Goal: Information Seeking & Learning: Learn about a topic

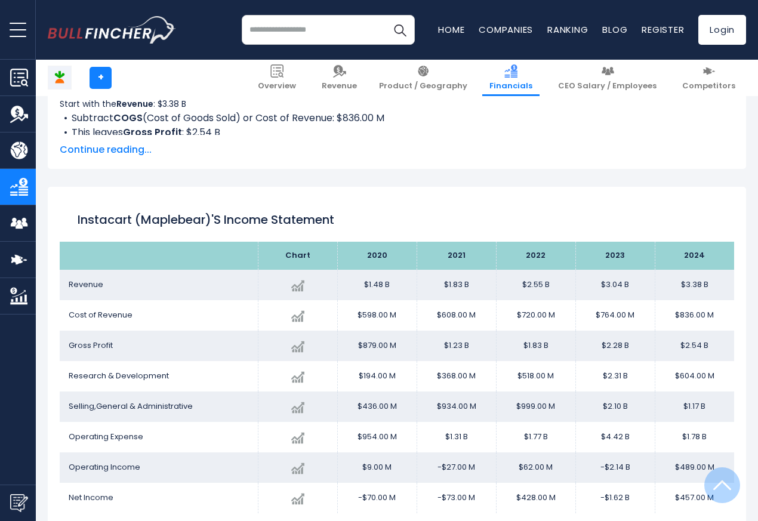
scroll to position [646, 0]
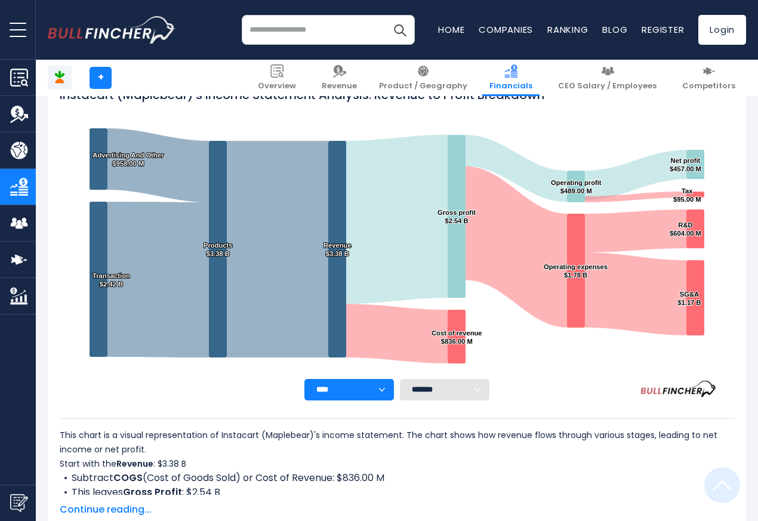
scroll to position [646, 0]
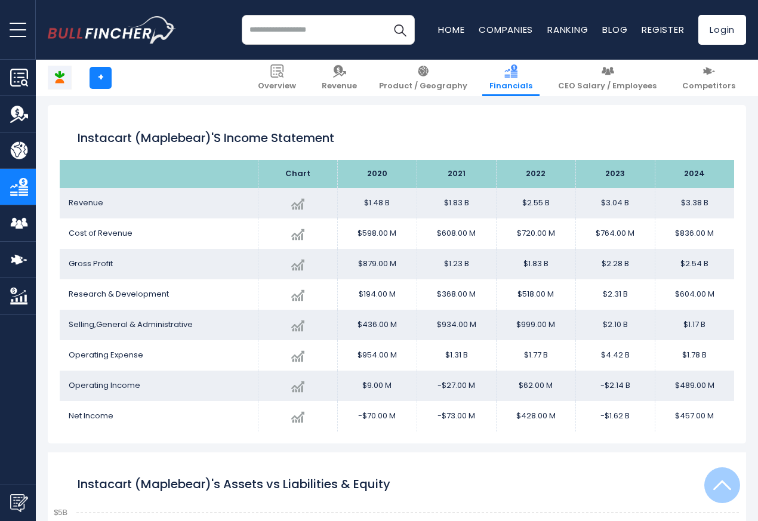
scroll to position [646, 0]
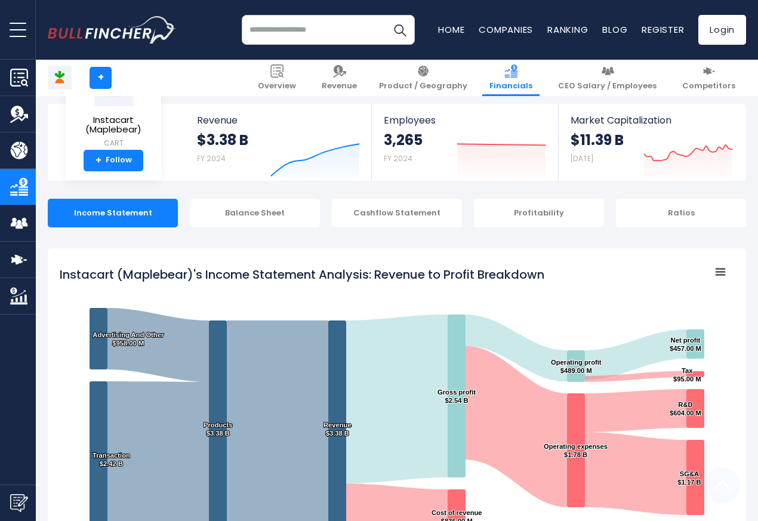
scroll to position [646, 0]
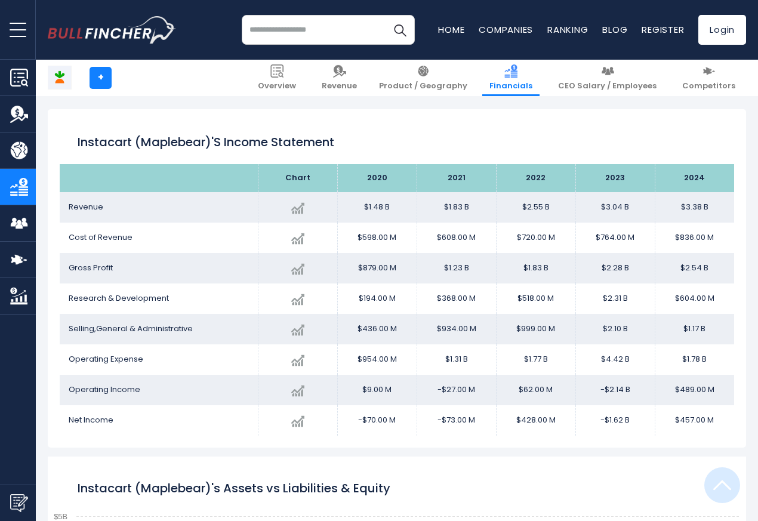
scroll to position [646, 0]
